Goal: Task Accomplishment & Management: Manage account settings

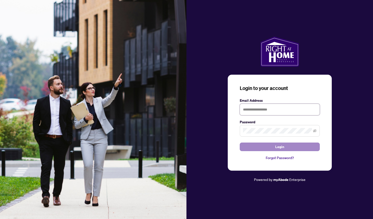
type input "**********"
click at [295, 151] on button "Login" at bounding box center [280, 146] width 80 height 9
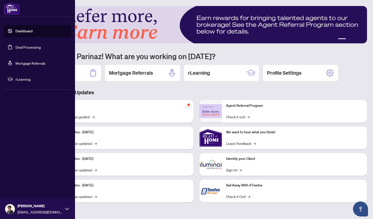
click at [29, 33] on link "Dashboard" at bounding box center [24, 31] width 17 height 5
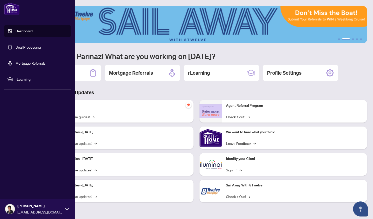
click at [26, 46] on link "Deal Processing" at bounding box center [28, 47] width 25 height 5
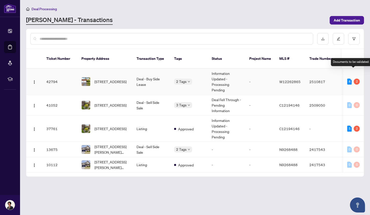
click at [349, 79] on div "4" at bounding box center [349, 82] width 5 height 6
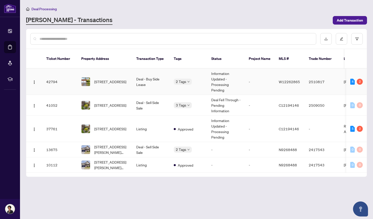
click at [288, 73] on td "W12262865" at bounding box center [290, 82] width 30 height 26
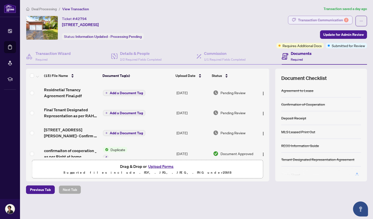
click at [335, 18] on div "Transaction Communication 2" at bounding box center [323, 20] width 51 height 8
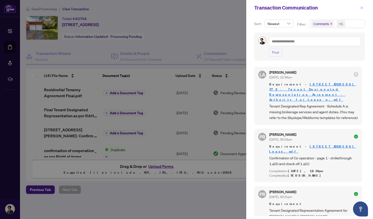
click at [361, 9] on icon "close" at bounding box center [362, 7] width 3 height 3
